Goal: Obtain resource: Download file/media

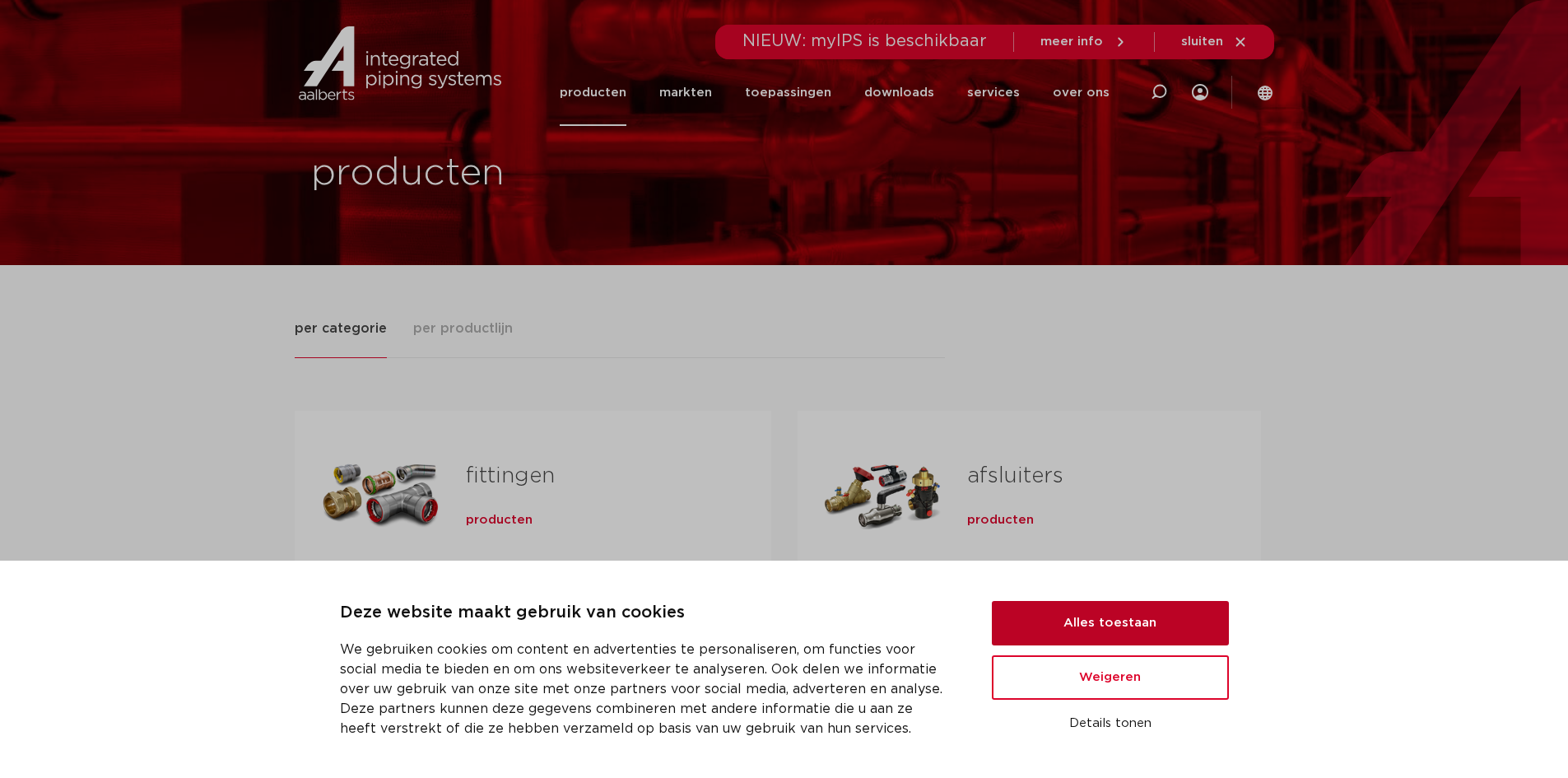
click at [1071, 620] on button "Alles toestaan" at bounding box center [1110, 623] width 237 height 45
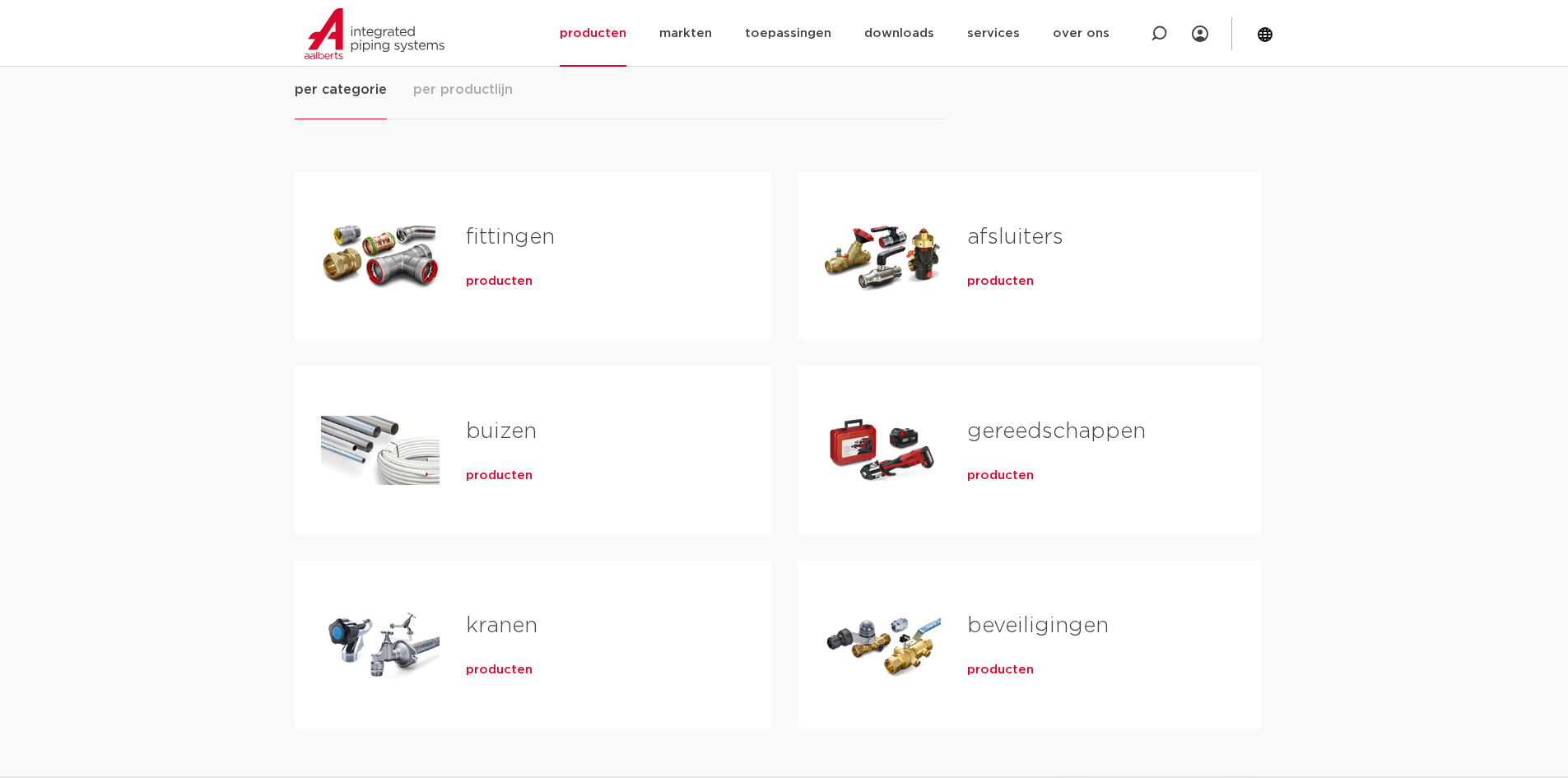
scroll to position [83, 0]
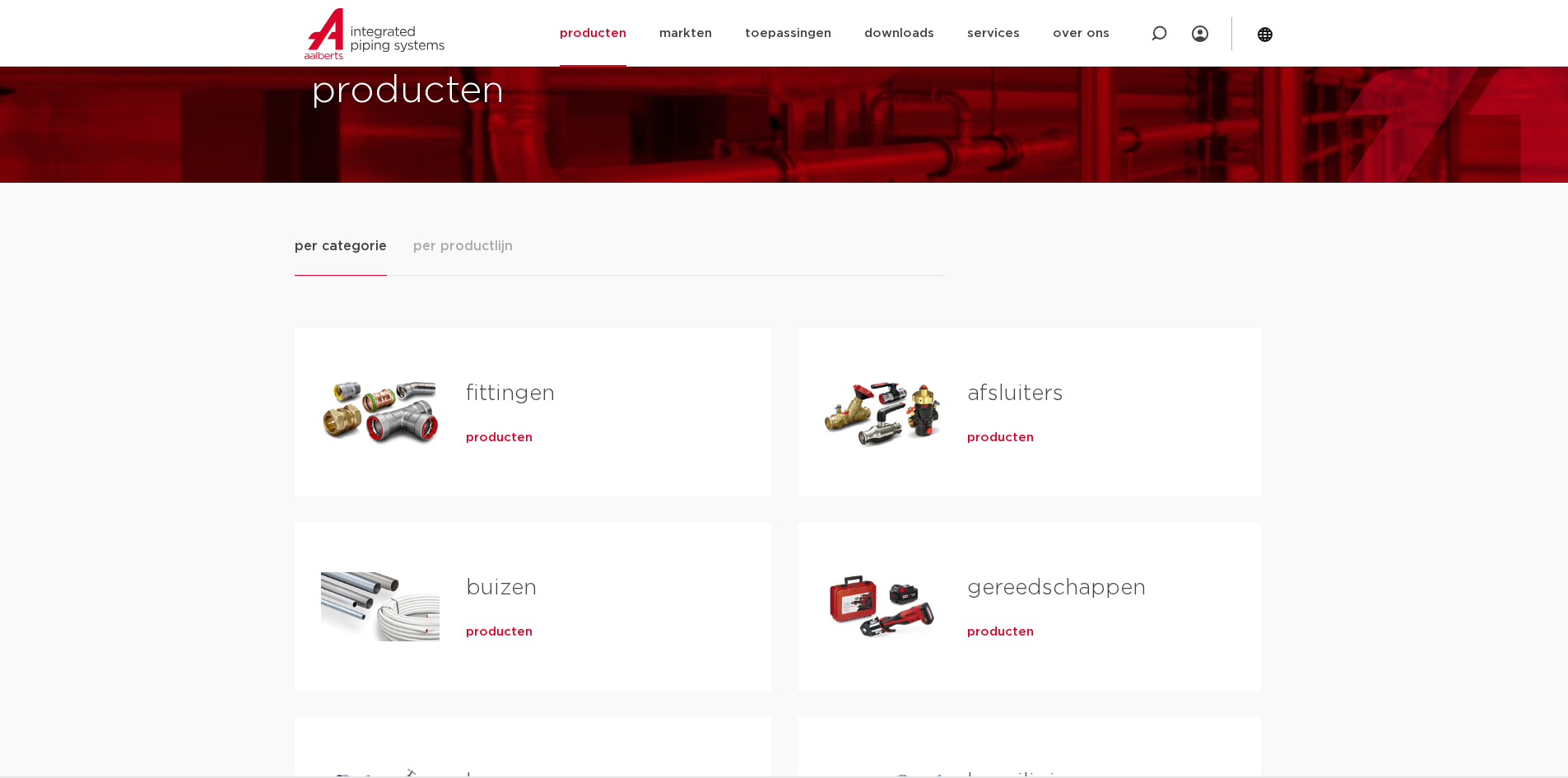
click at [407, 412] on div "Tabs. Open items met enter of spatie, sluit af met escape en navigeer met de pi…" at bounding box center [380, 412] width 119 height 115
click at [491, 439] on span "producten" at bounding box center [499, 438] width 67 height 17
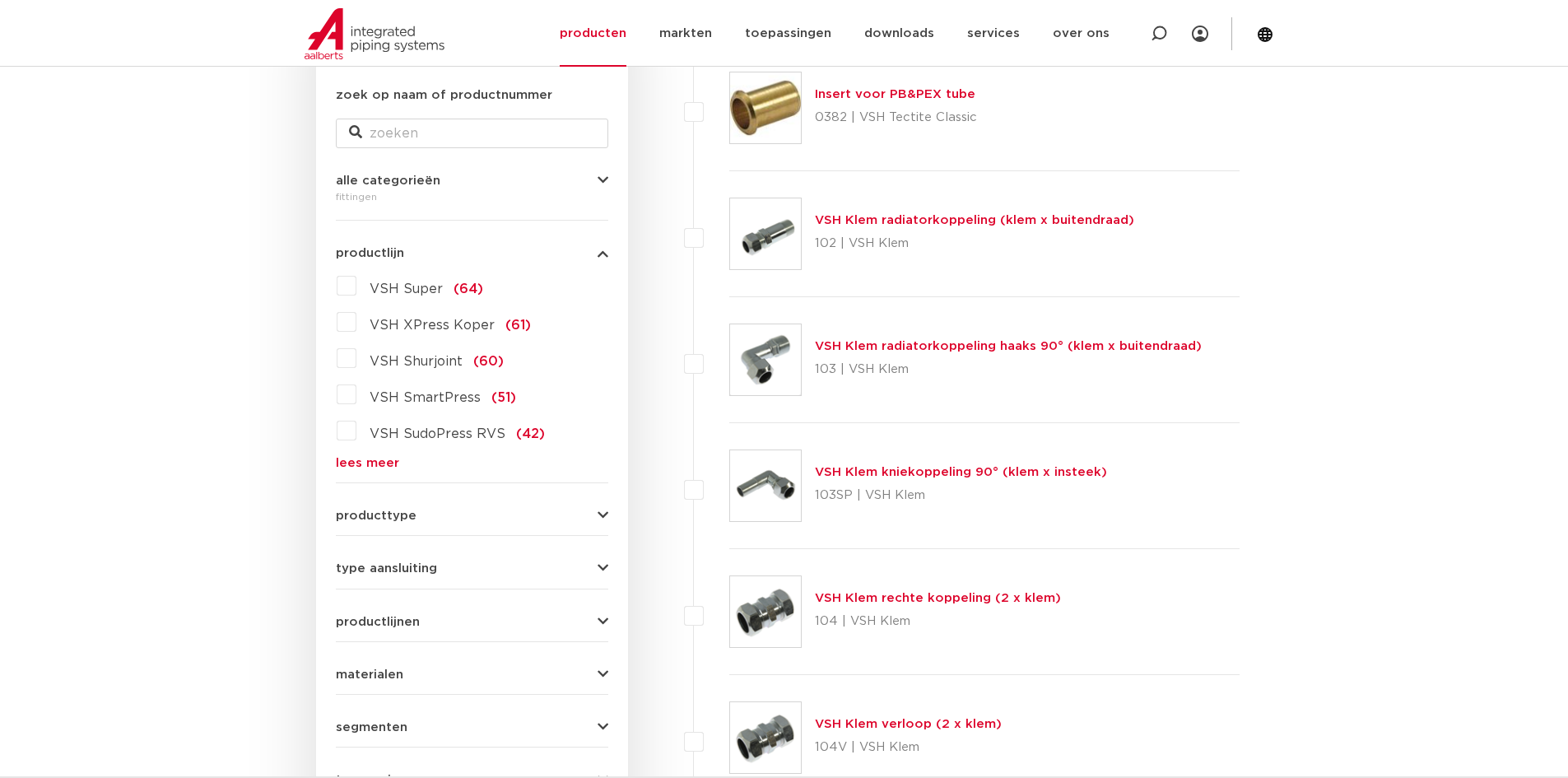
scroll to position [330, 0]
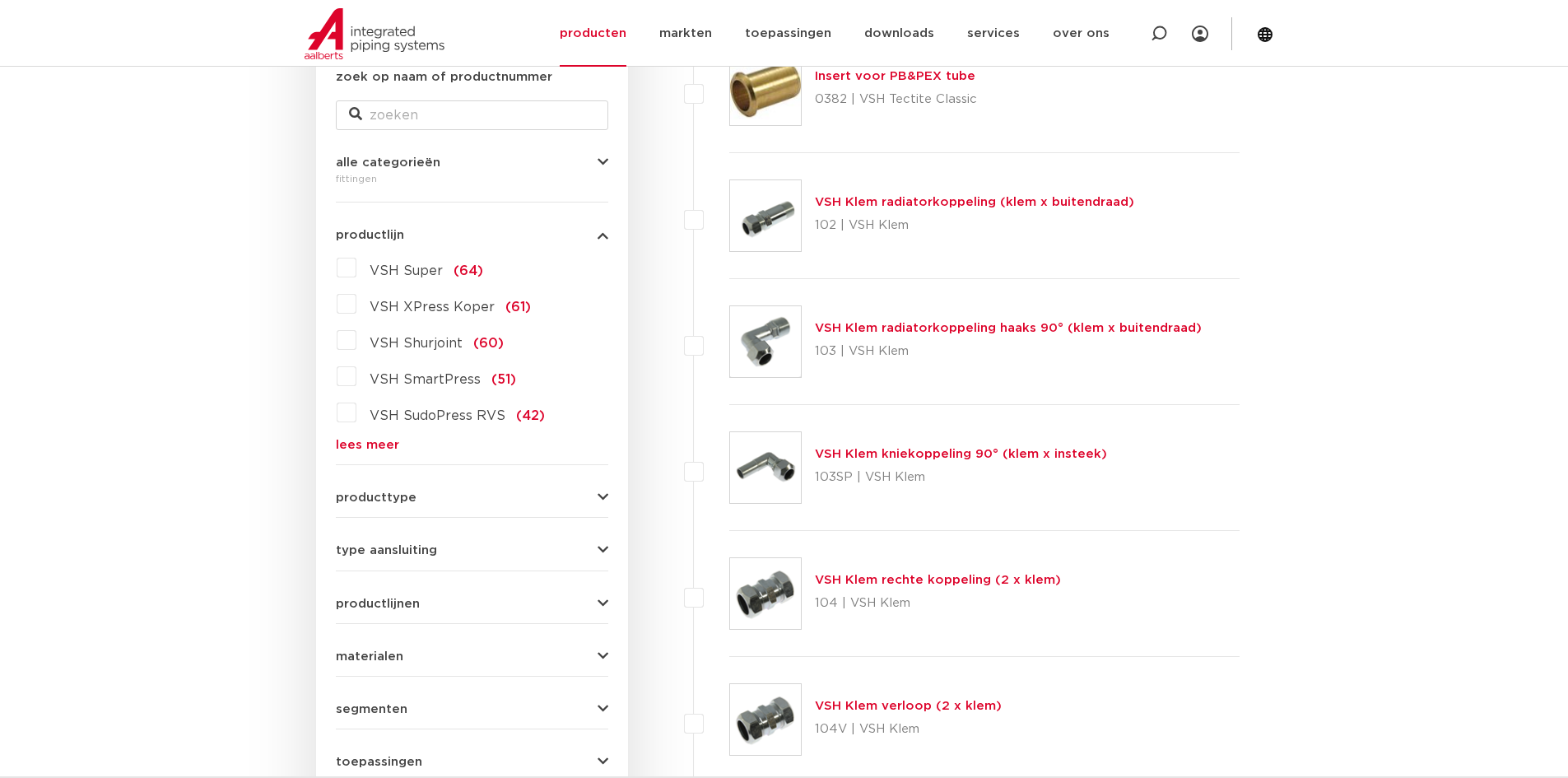
click at [384, 443] on link "lees meer" at bounding box center [471, 444] width 272 height 13
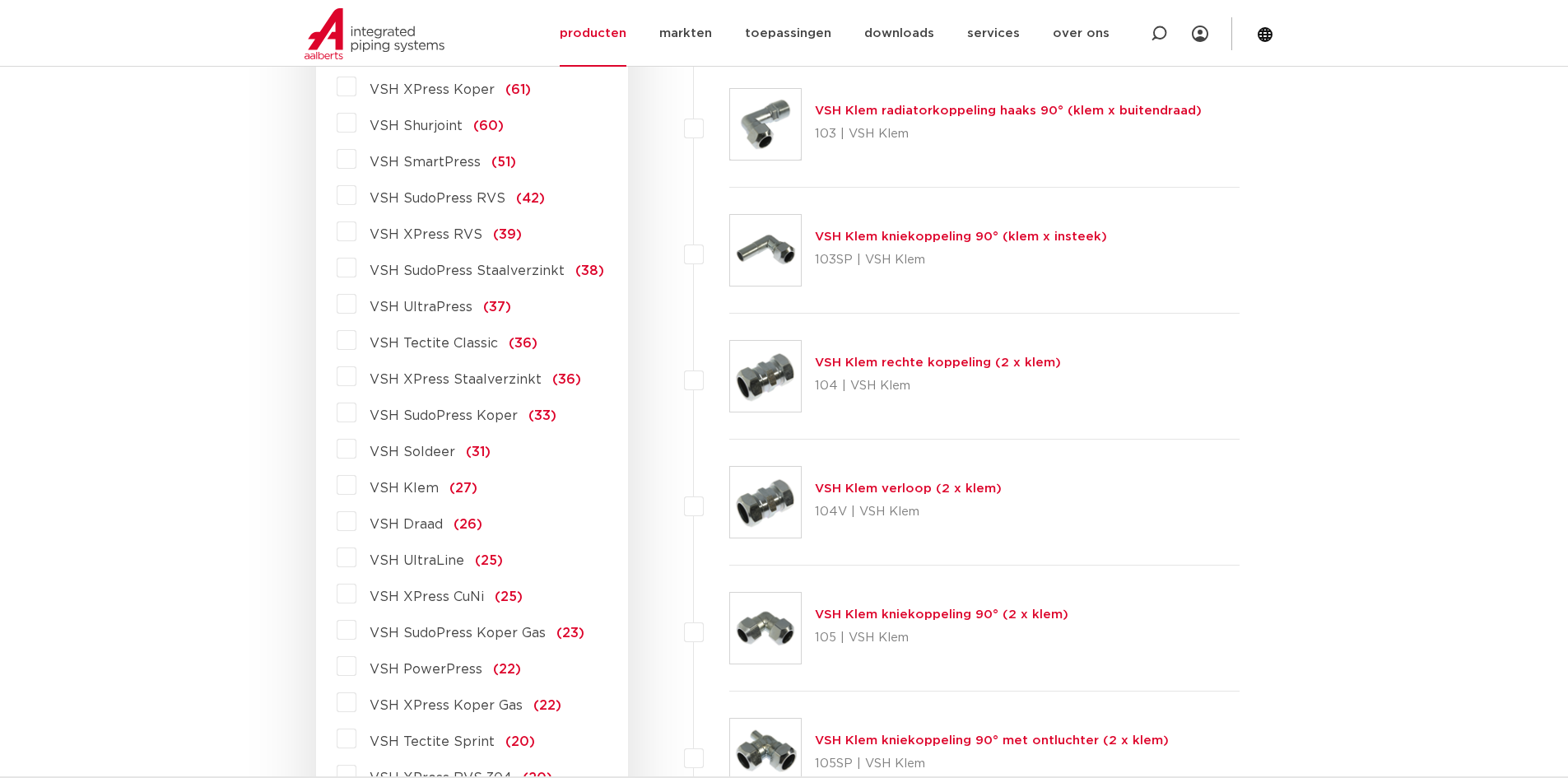
scroll to position [577, 0]
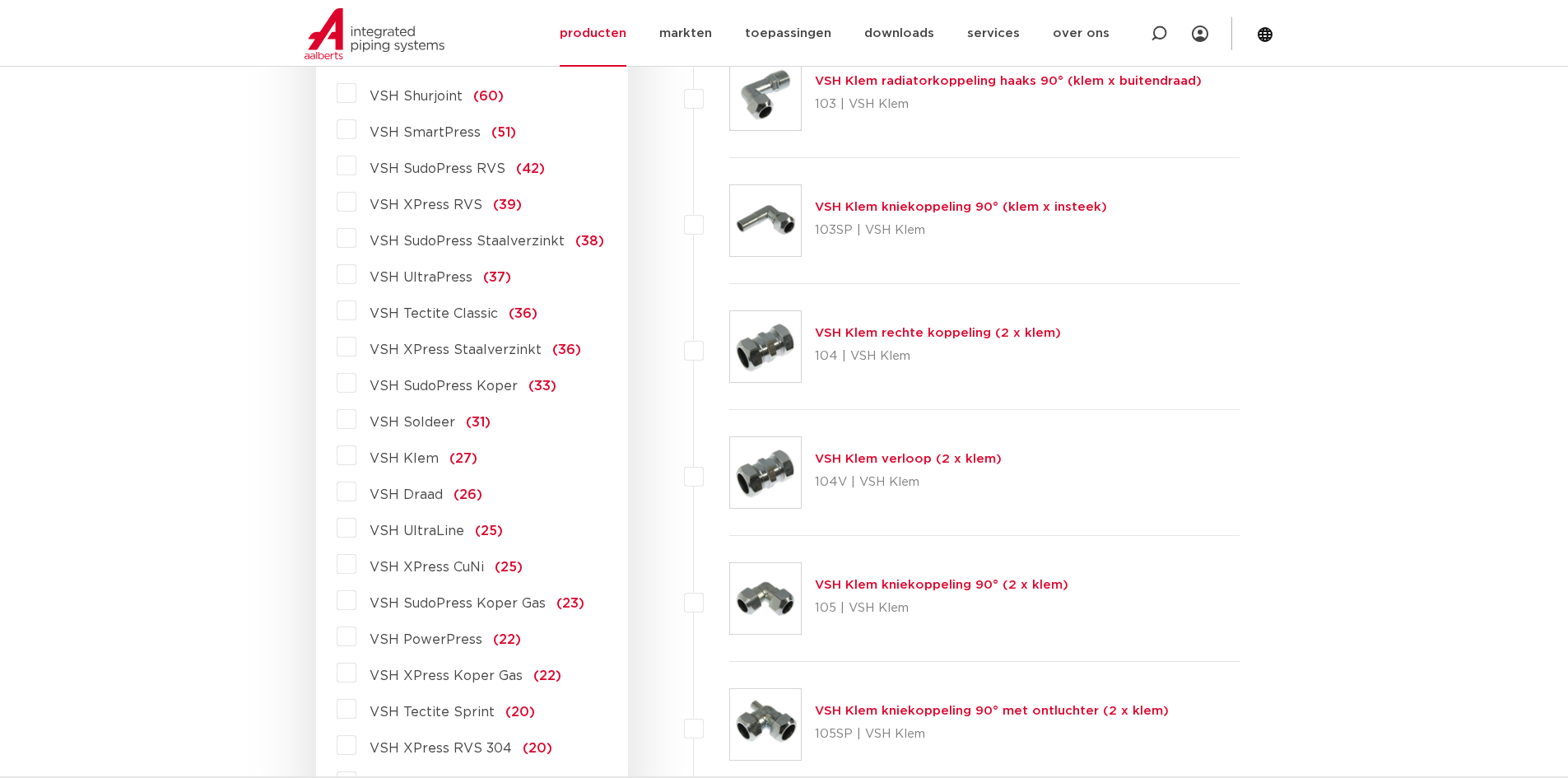
click at [357, 415] on label "VSH Soldeer (31)" at bounding box center [423, 418] width 134 height 26
click at [0, 0] on input "VSH Soldeer (31)" at bounding box center [0, 0] width 0 height 0
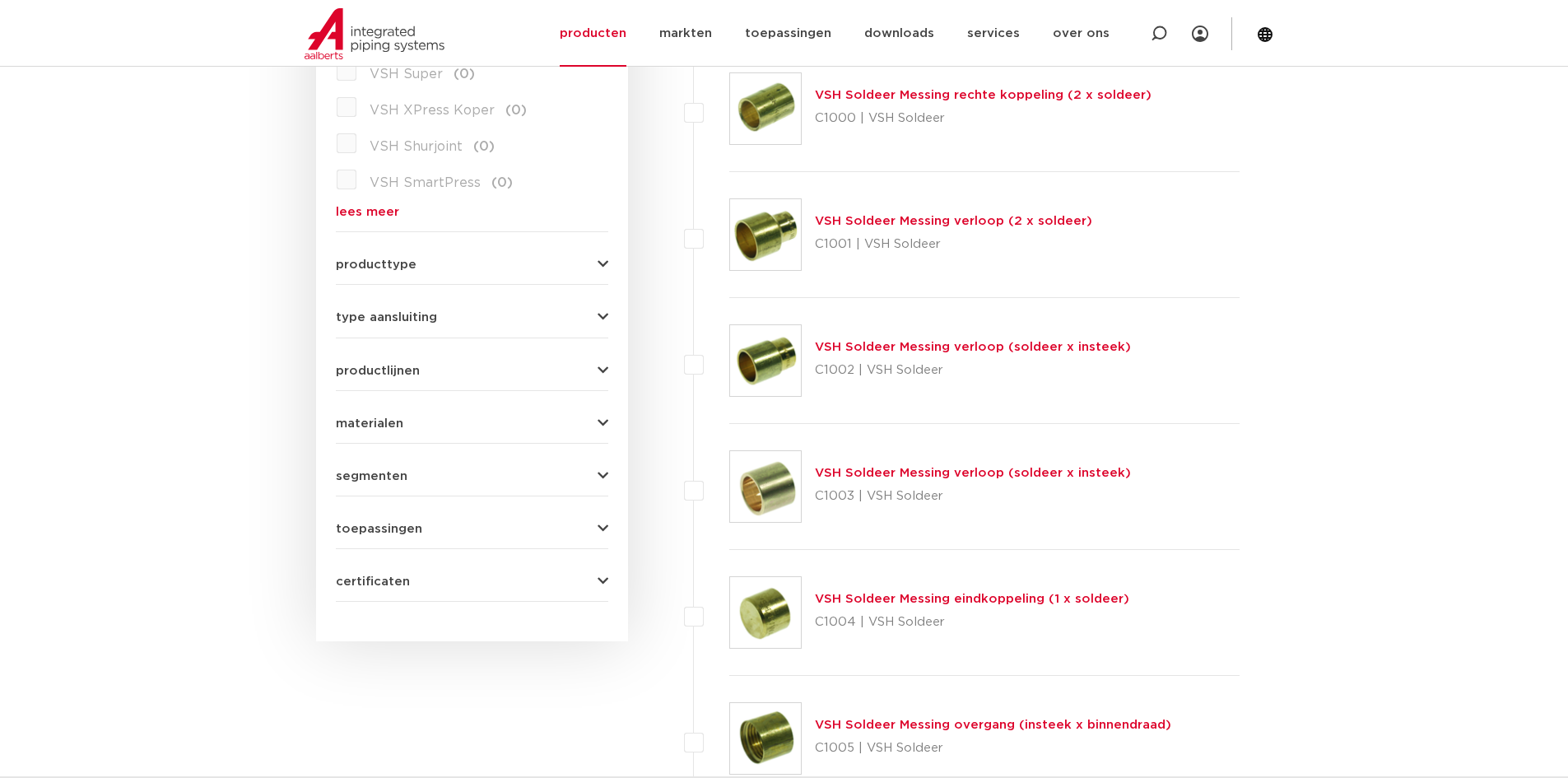
scroll to position [577, 0]
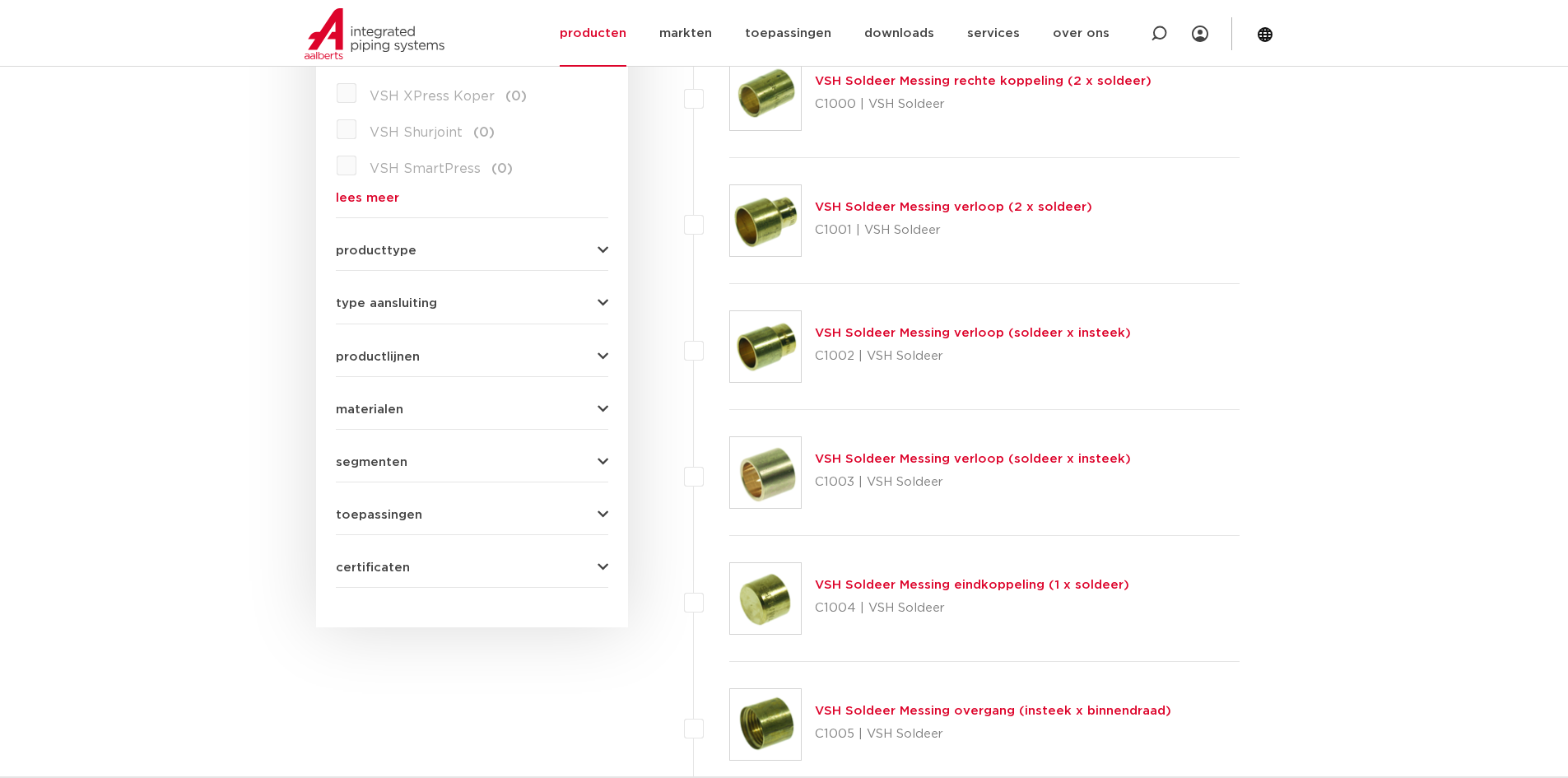
click at [597, 243] on div "producttype meerdelig (6) accessoires (fittings) (1) demontabel (0) voordeelpak…" at bounding box center [471, 244] width 272 height 25
click at [600, 248] on icon "button" at bounding box center [603, 250] width 11 height 13
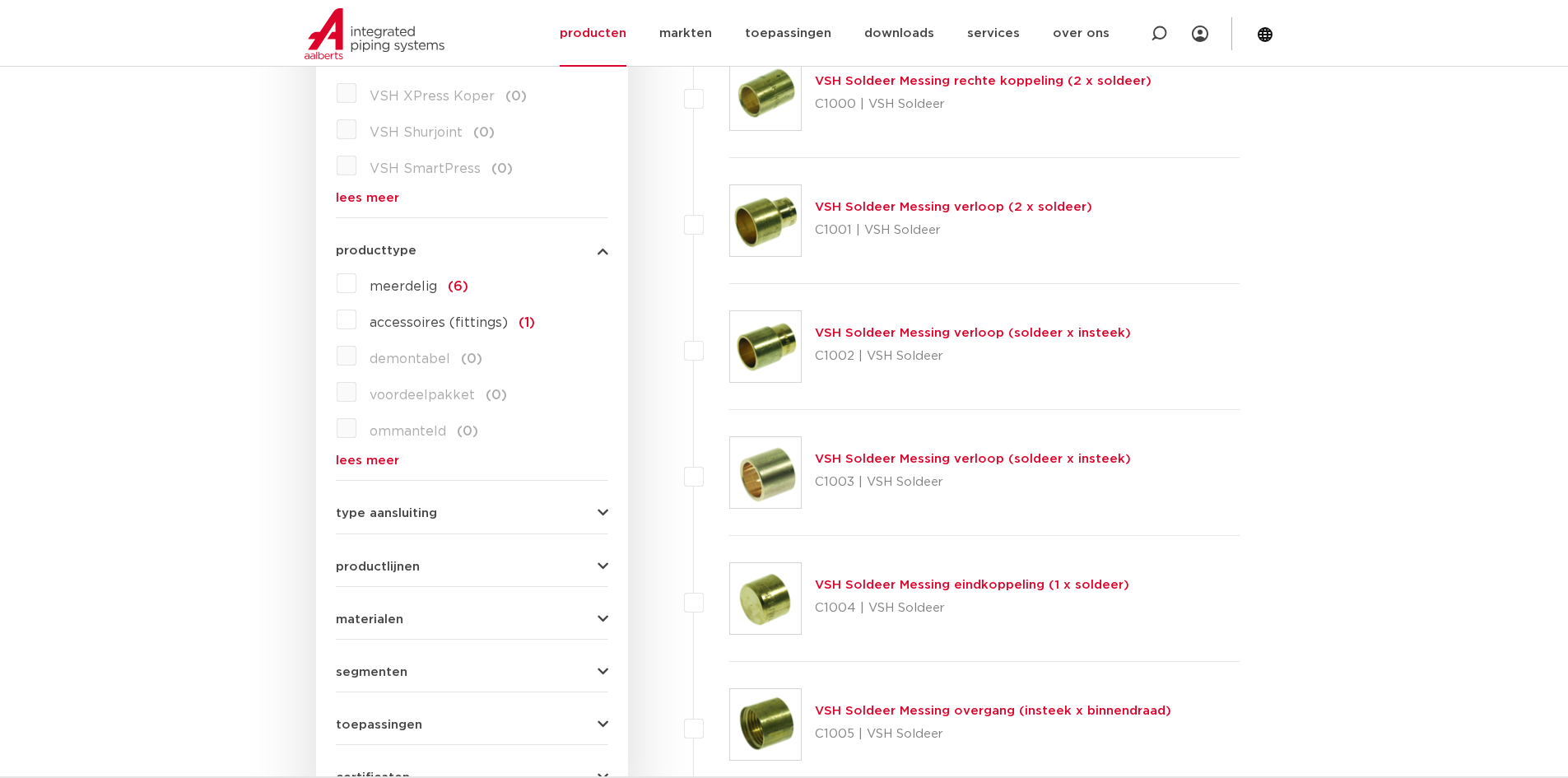
click at [604, 251] on icon "button" at bounding box center [603, 250] width 11 height 13
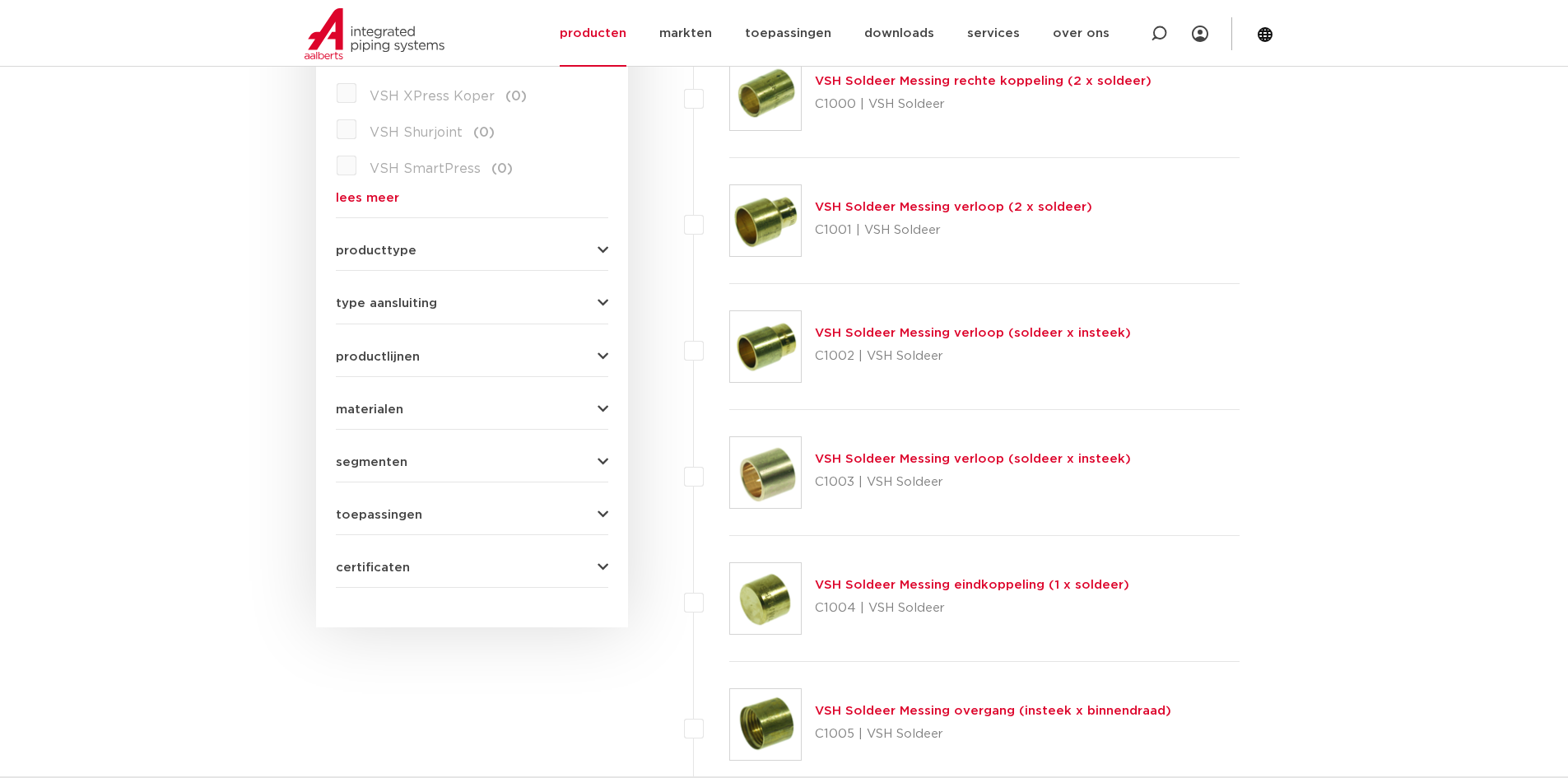
scroll to position [494, 0]
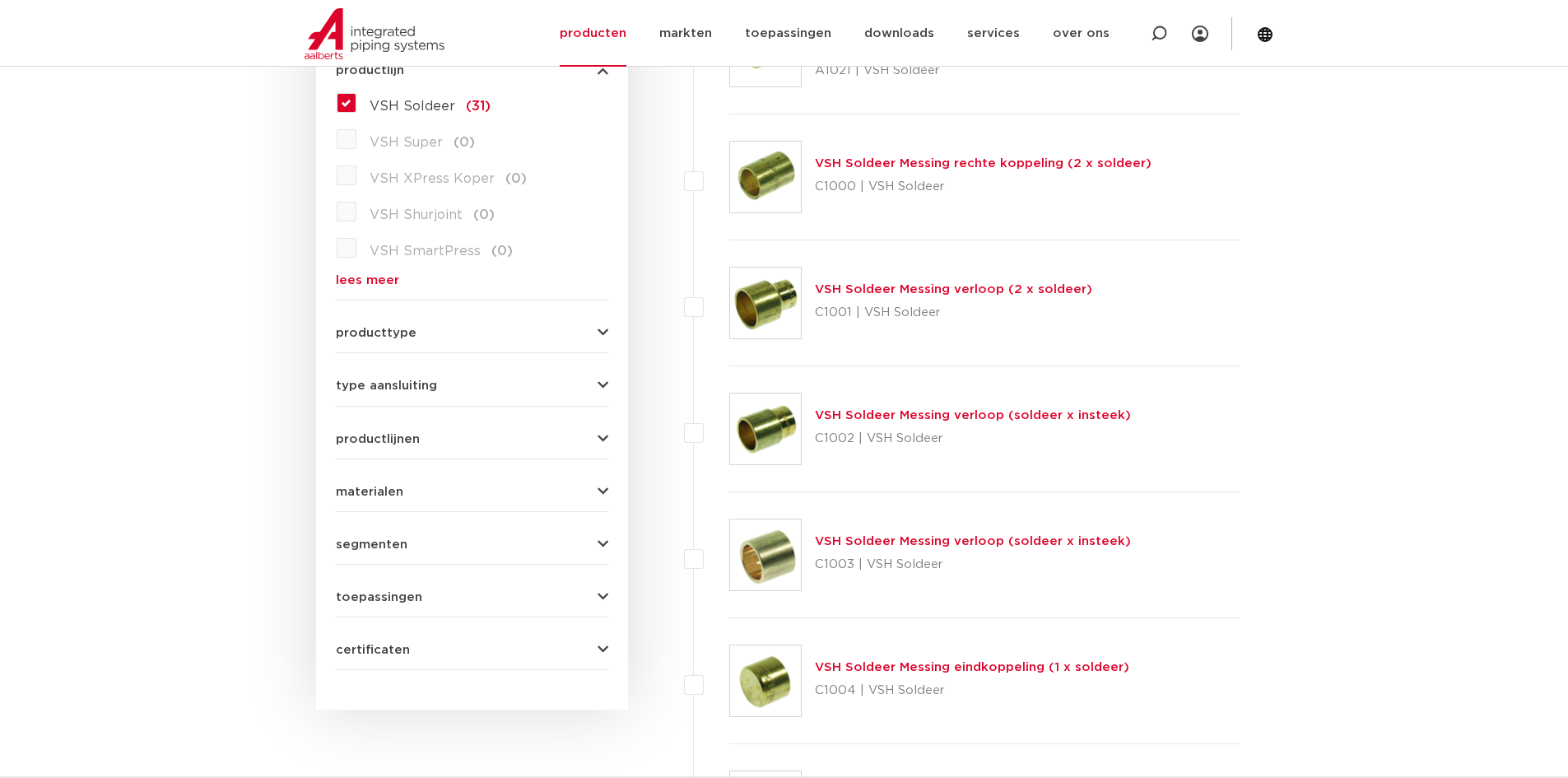
click at [868, 289] on link "VSH Soldeer Messing verloop (2 x soldeer)" at bounding box center [953, 289] width 277 height 13
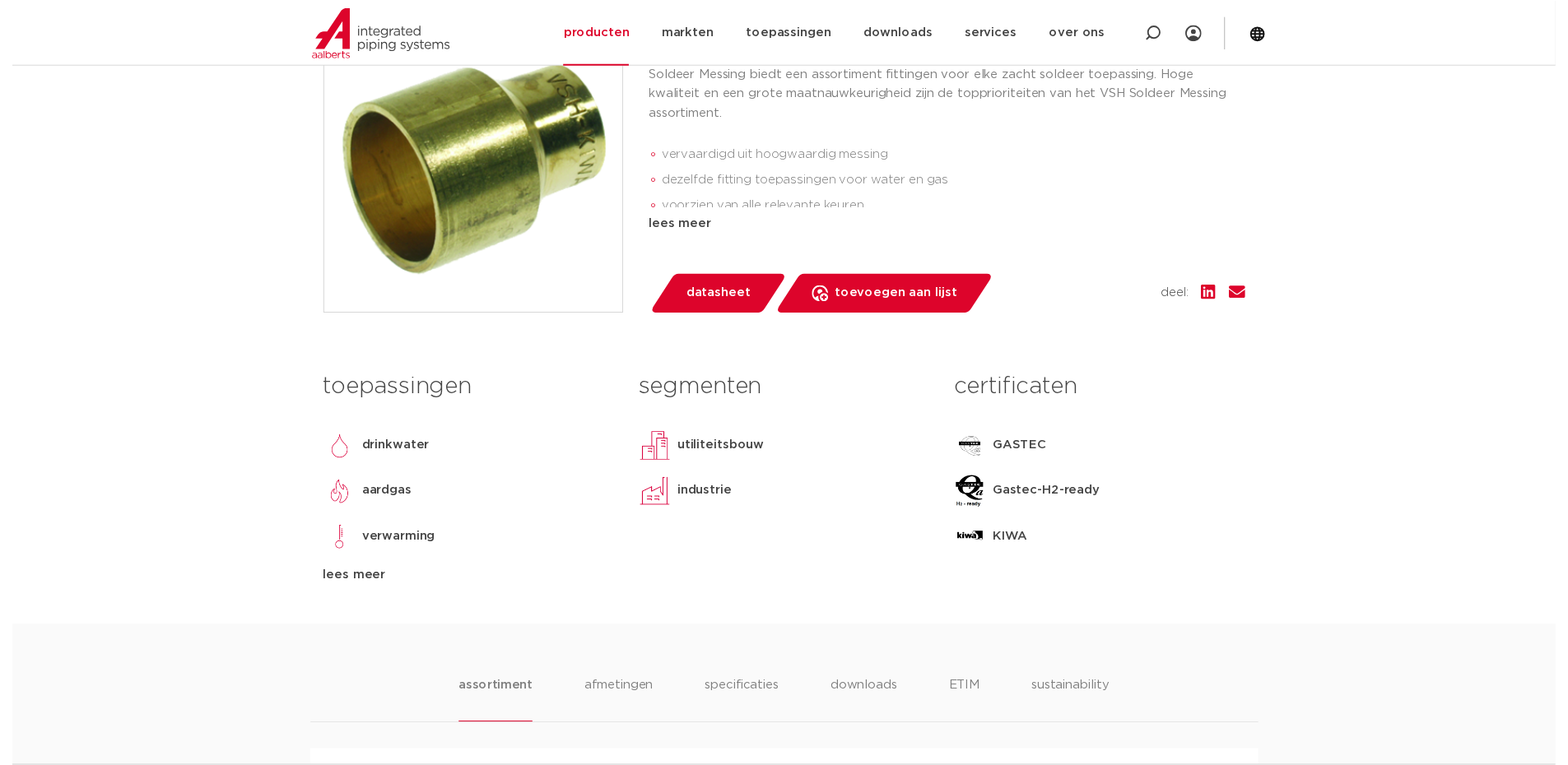
scroll to position [411, 0]
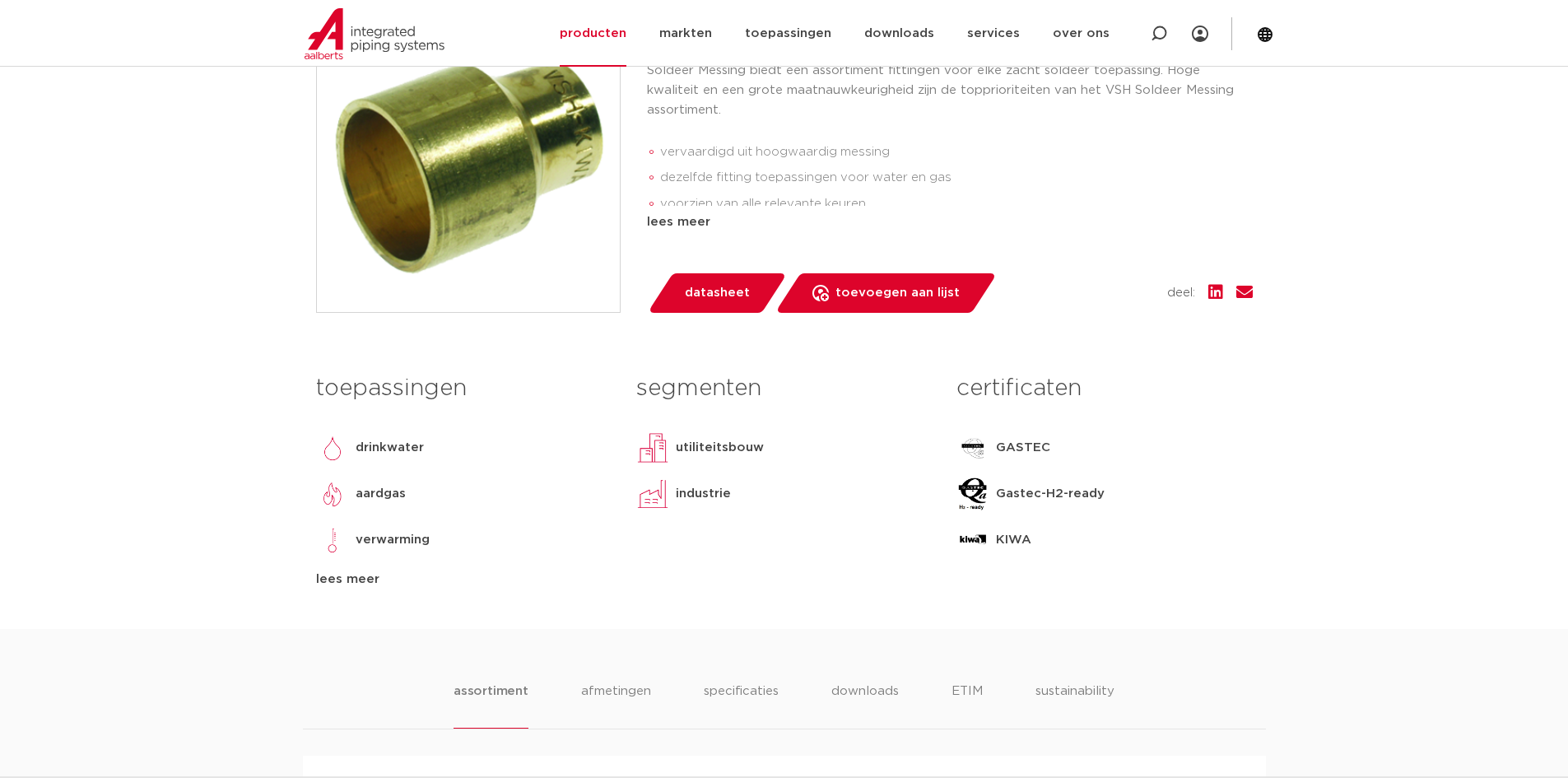
click at [695, 306] on span "datasheet" at bounding box center [717, 292] width 65 height 26
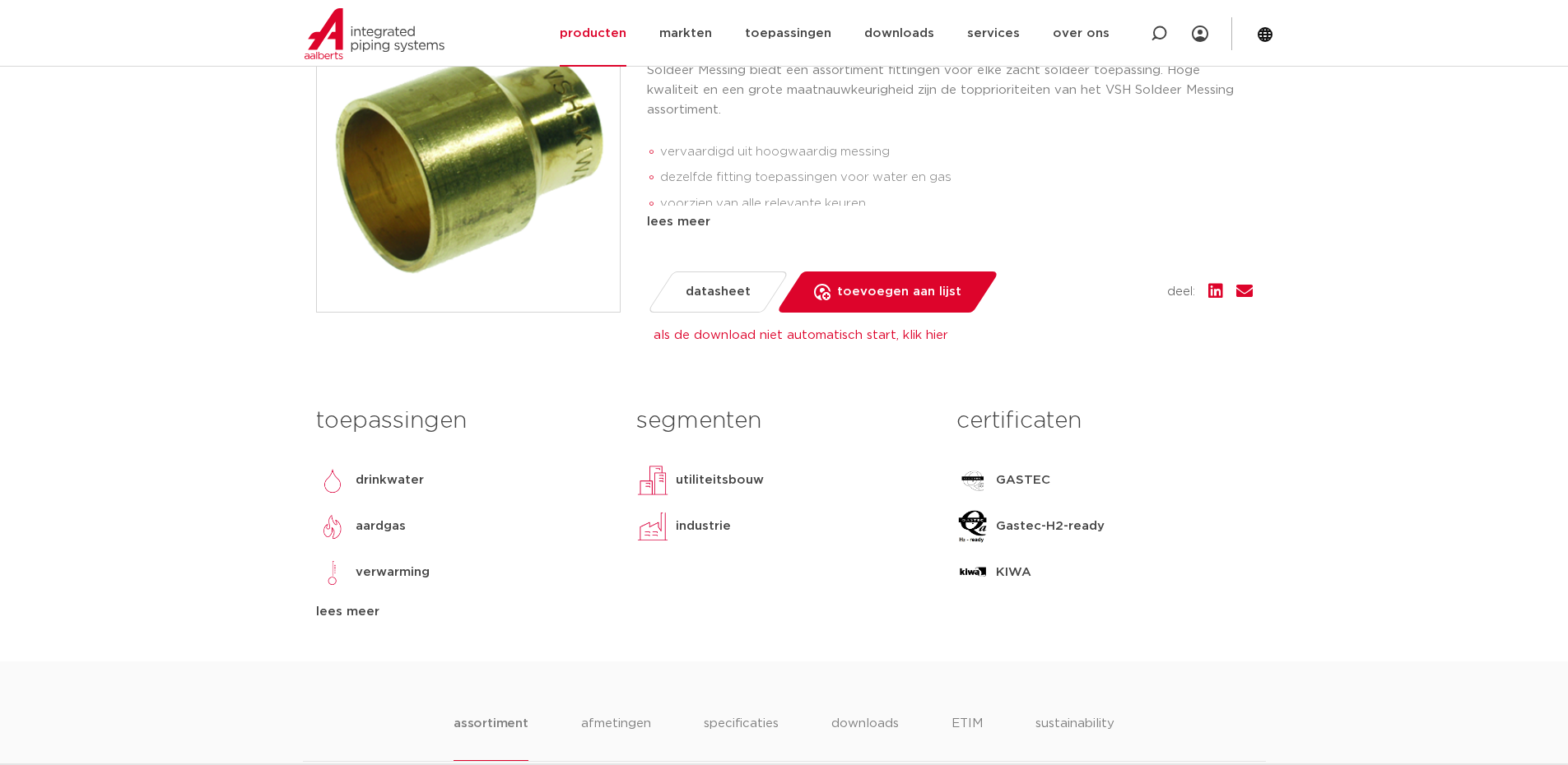
click at [928, 341] on link "als de download niet automatisch start, klik hier" at bounding box center [801, 335] width 295 height 13
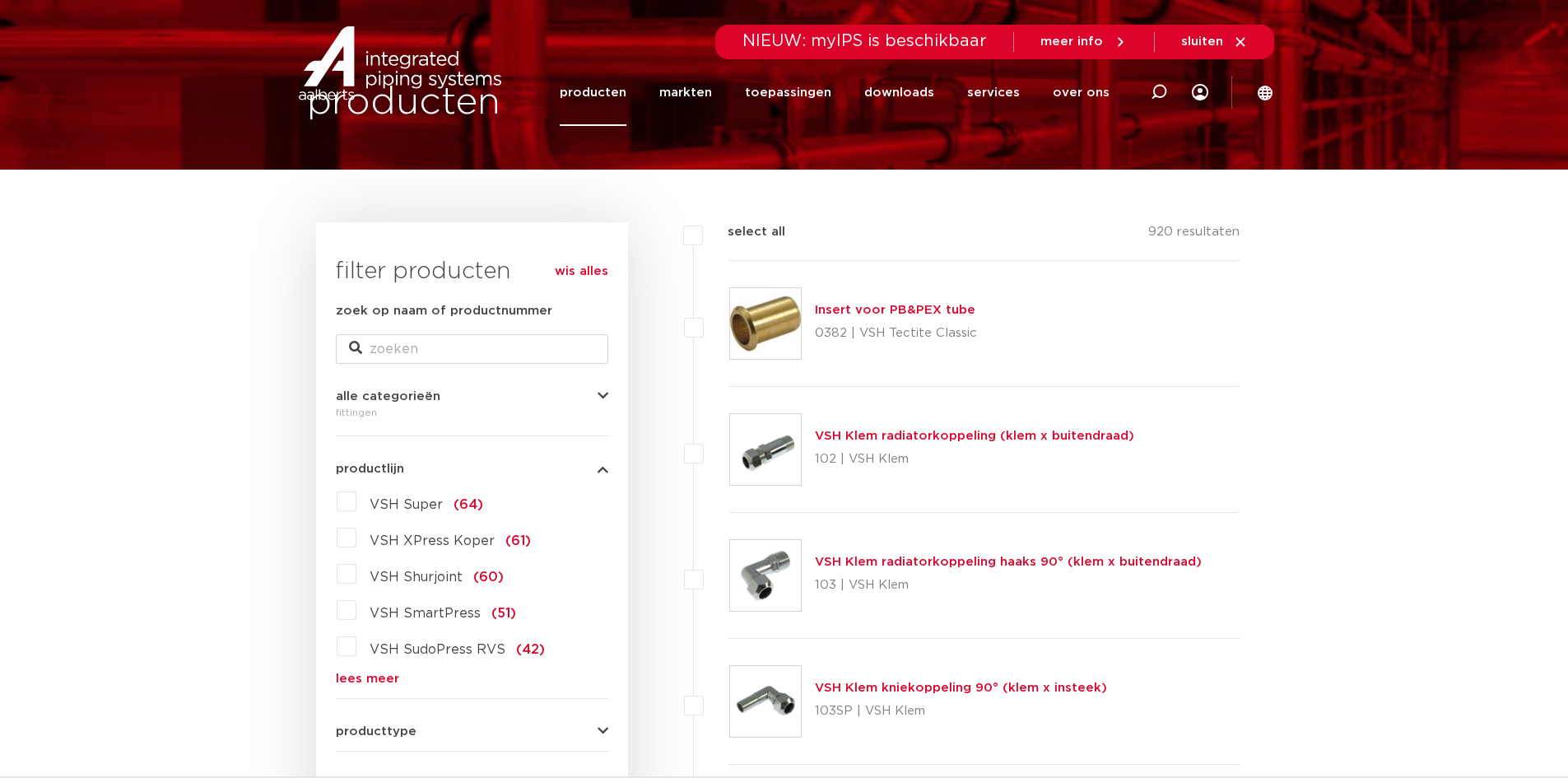
scroll to position [247, 0]
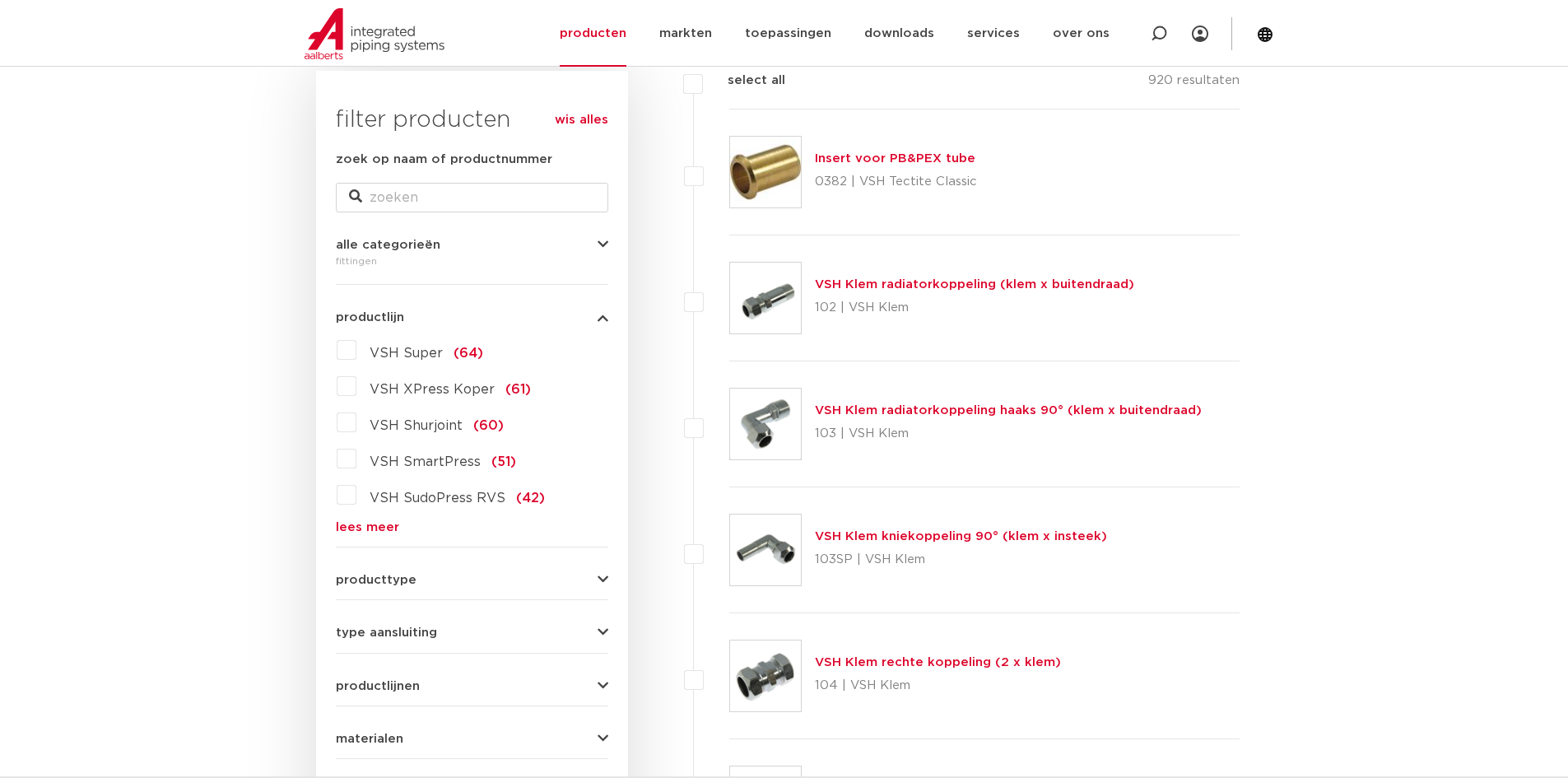
click at [377, 518] on div "VSH Super (64) VSH XPress Koper (61) VSH Shurjoint (60) VSH SmartPress (51) VSH…" at bounding box center [471, 434] width 272 height 196
click at [384, 527] on link "lees meer" at bounding box center [471, 527] width 272 height 13
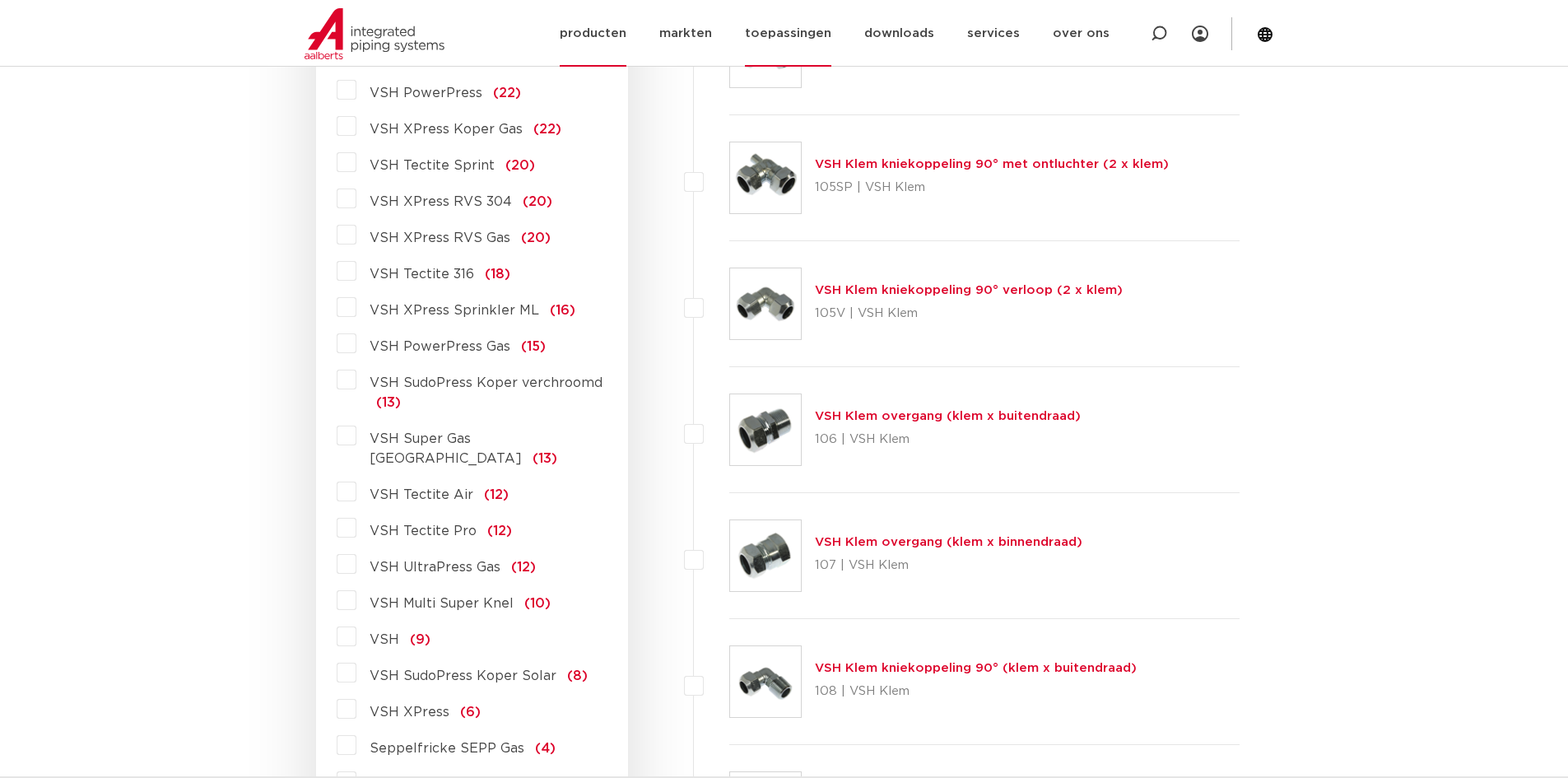
scroll to position [1070, 0]
